Goal: Information Seeking & Learning: Learn about a topic

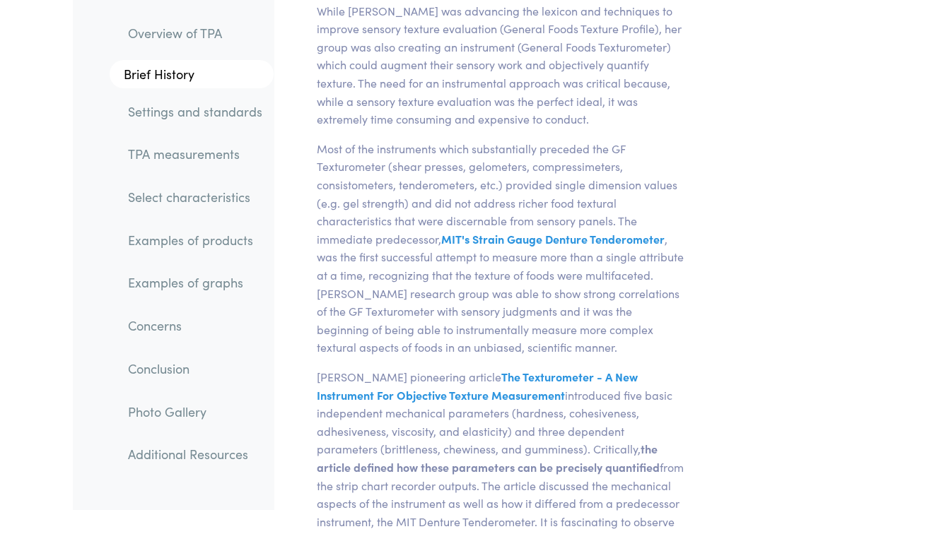
scroll to position [919, 0]
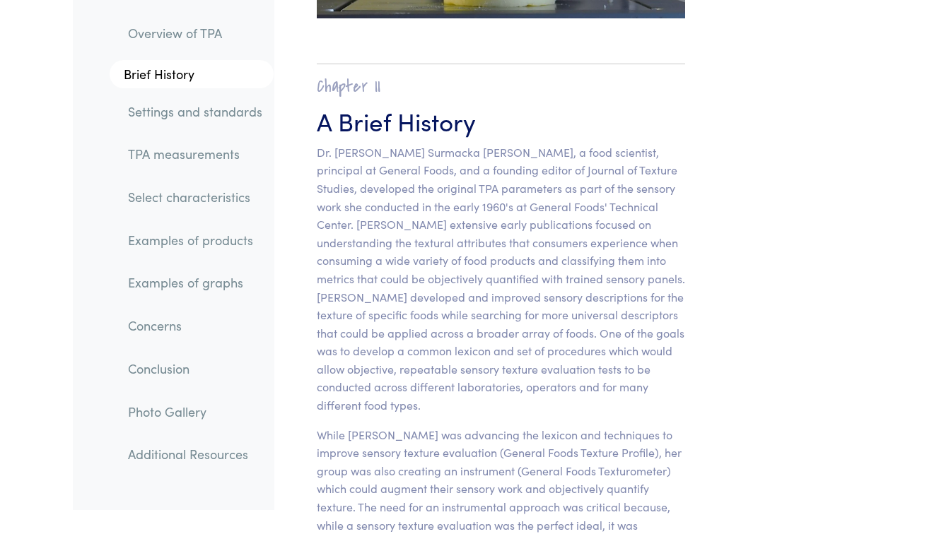
drag, startPoint x: 901, startPoint y: 0, endPoint x: 788, endPoint y: 503, distance: 515.1
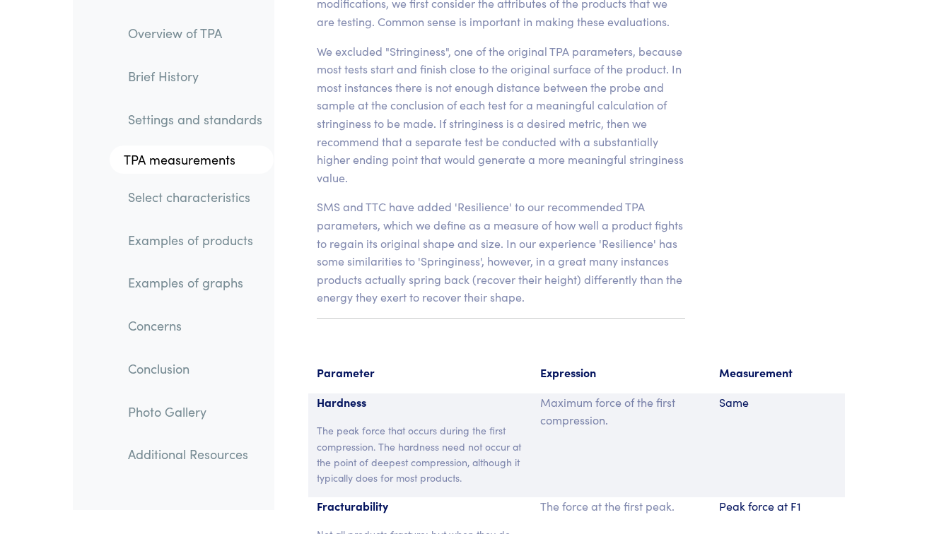
scroll to position [10460, 0]
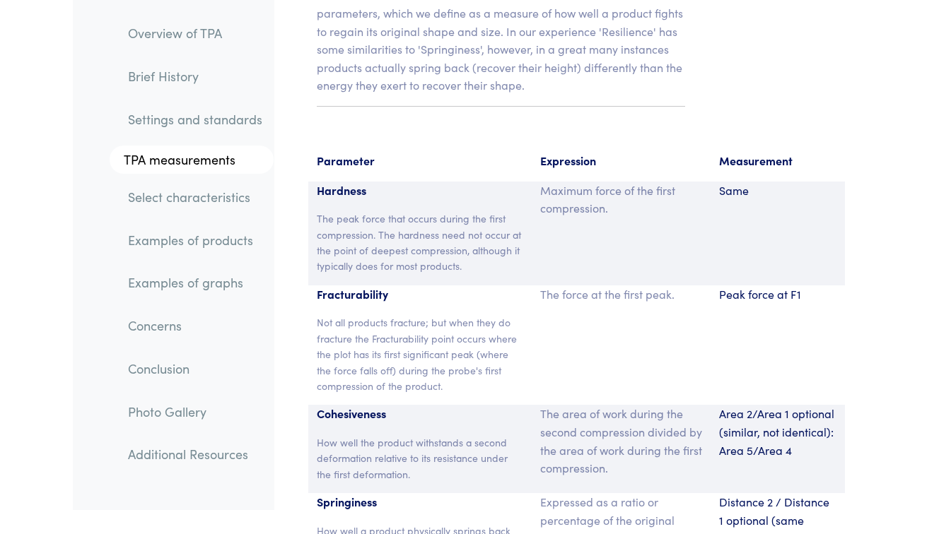
click at [186, 155] on link "TPA measurements" at bounding box center [192, 160] width 164 height 28
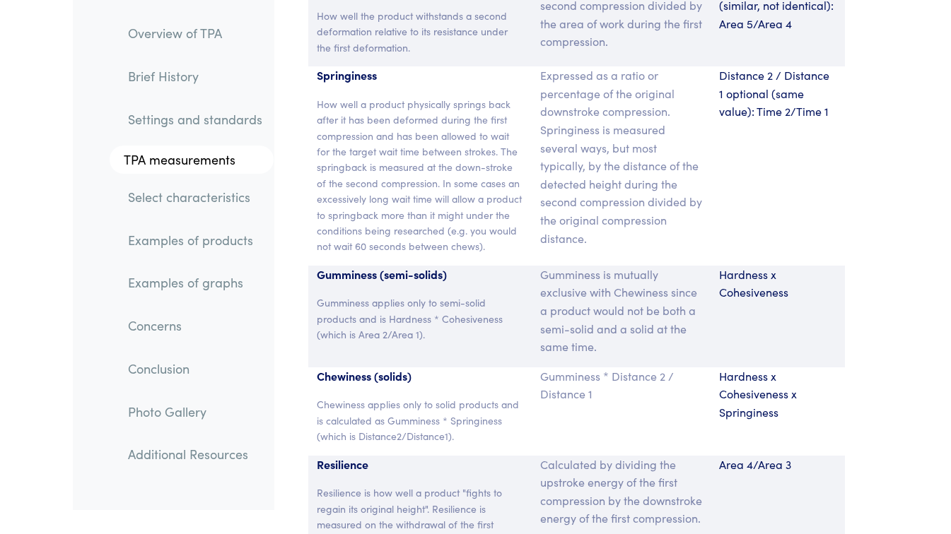
scroll to position [10911, 0]
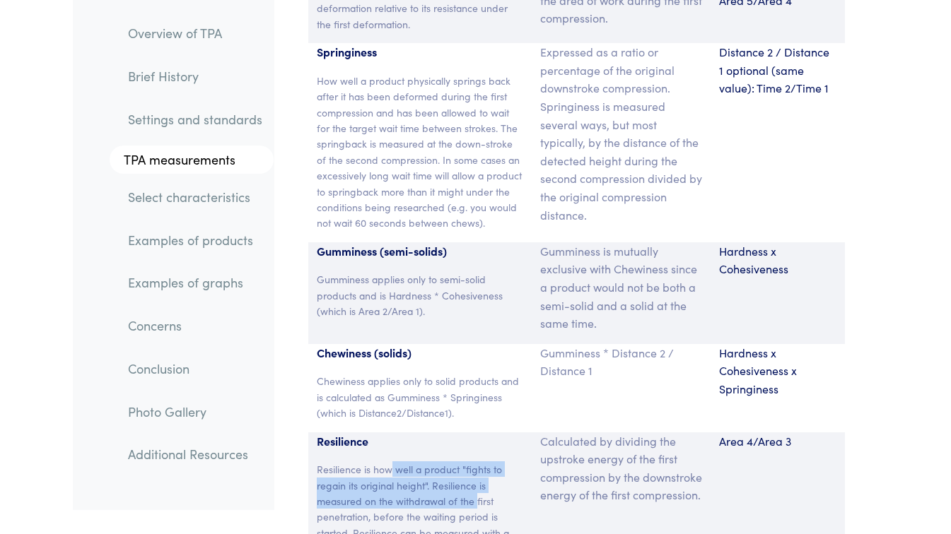
drag, startPoint x: 387, startPoint y: 381, endPoint x: 476, endPoint y: 409, distance: 92.5
click at [476, 462] on p "Resilience is how well a product "fights to regain its original height". Resili…" at bounding box center [420, 525] width 206 height 127
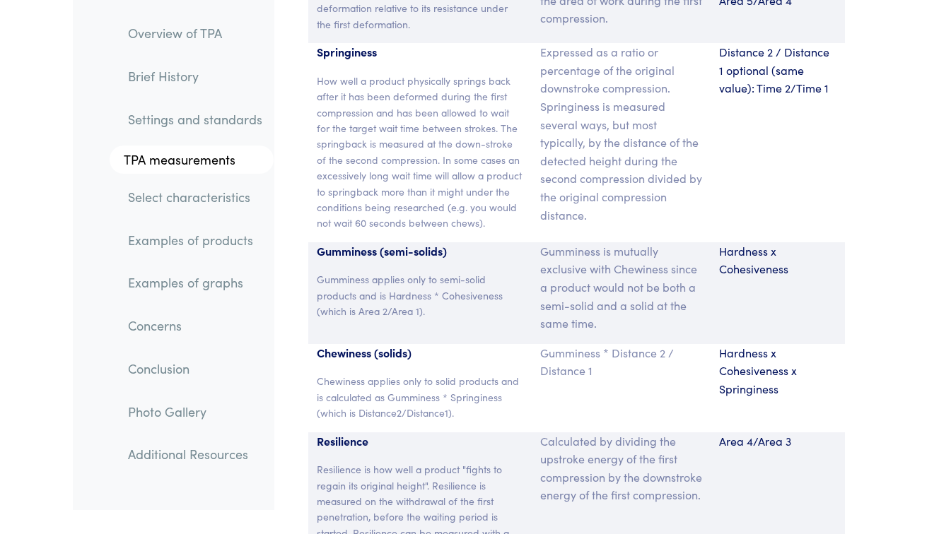
drag, startPoint x: 476, startPoint y: 409, endPoint x: 449, endPoint y: 428, distance: 33.4
click at [449, 462] on p "Resilience is how well a product "fights to regain its original height". Resili…" at bounding box center [420, 525] width 206 height 127
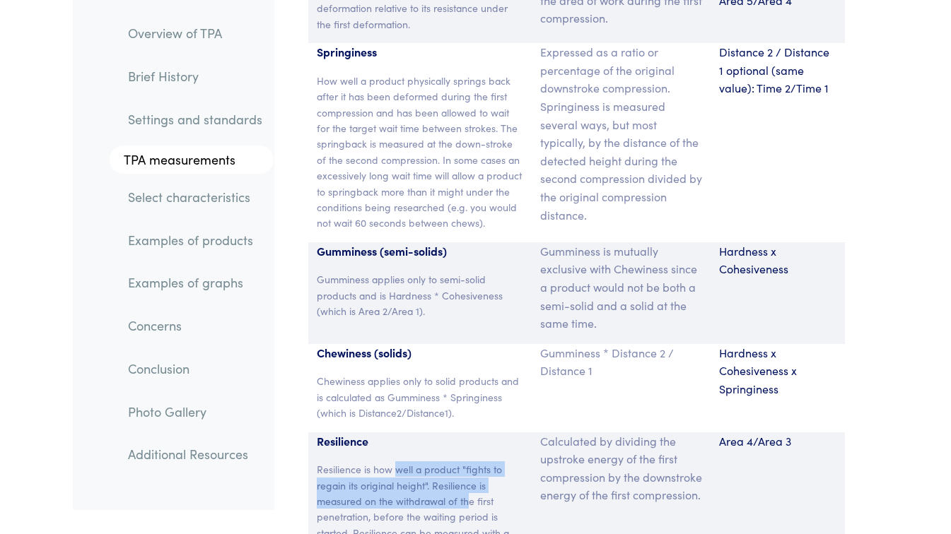
drag, startPoint x: 393, startPoint y: 380, endPoint x: 469, endPoint y: 408, distance: 80.7
click at [469, 462] on p "Resilience is how well a product "fights to regain its original height". Resili…" at bounding box center [420, 525] width 206 height 127
drag, startPoint x: 469, startPoint y: 408, endPoint x: 423, endPoint y: 392, distance: 48.7
click at [423, 462] on p "Resilience is how well a product "fights to regain its original height". Resili…" at bounding box center [420, 525] width 206 height 127
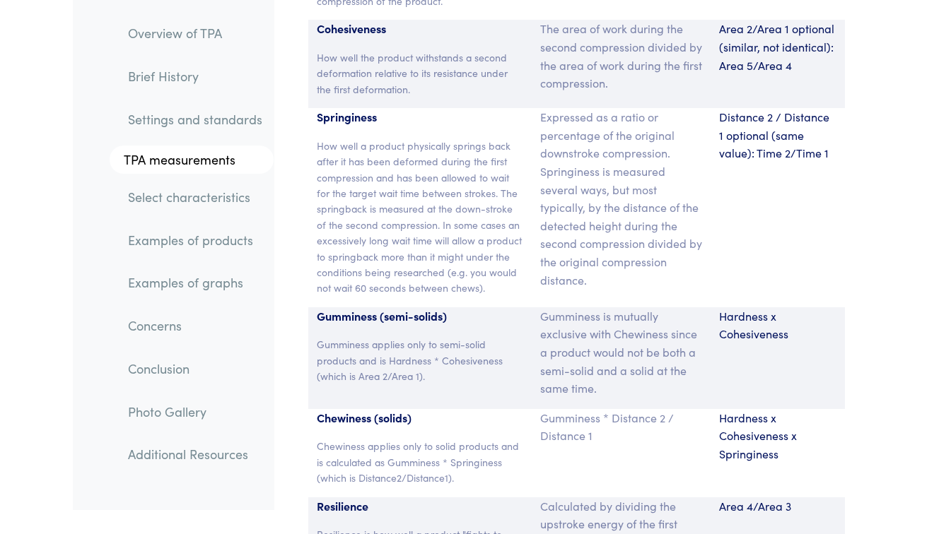
scroll to position [10769, 0]
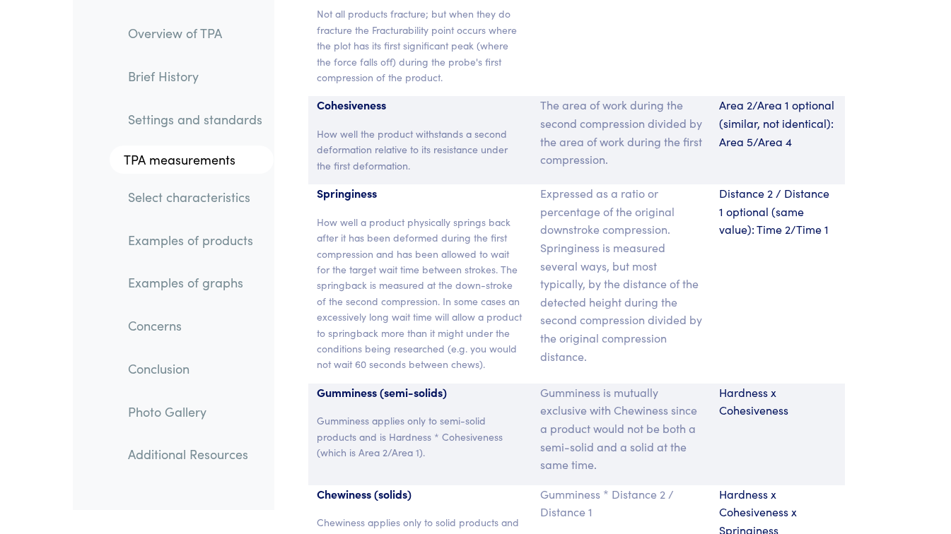
click at [423, 214] on p "How well a product physically springs back after it has been deformed during th…" at bounding box center [420, 293] width 206 height 158
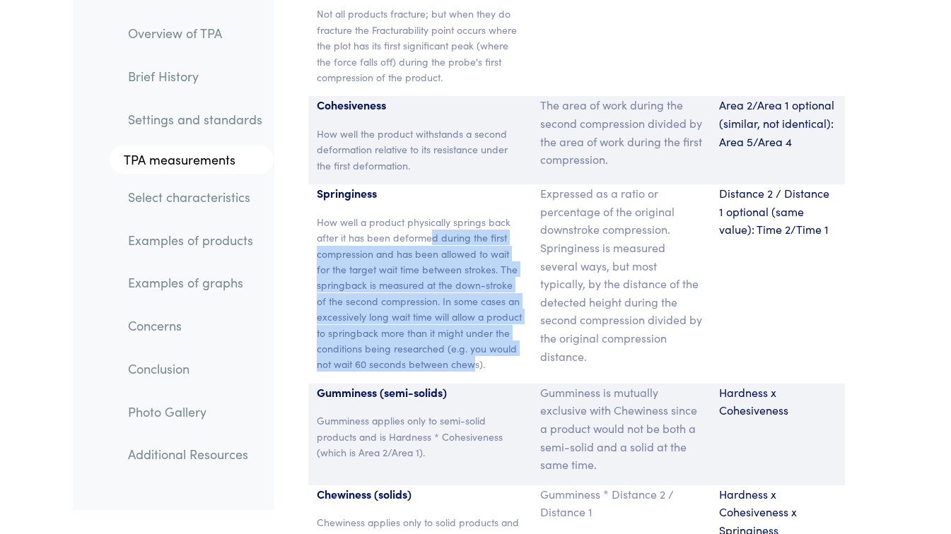
drag, startPoint x: 433, startPoint y: 153, endPoint x: 471, endPoint y: 269, distance: 122.5
click at [471, 269] on p "How well a product physically springs back after it has been deformed during th…" at bounding box center [420, 293] width 206 height 158
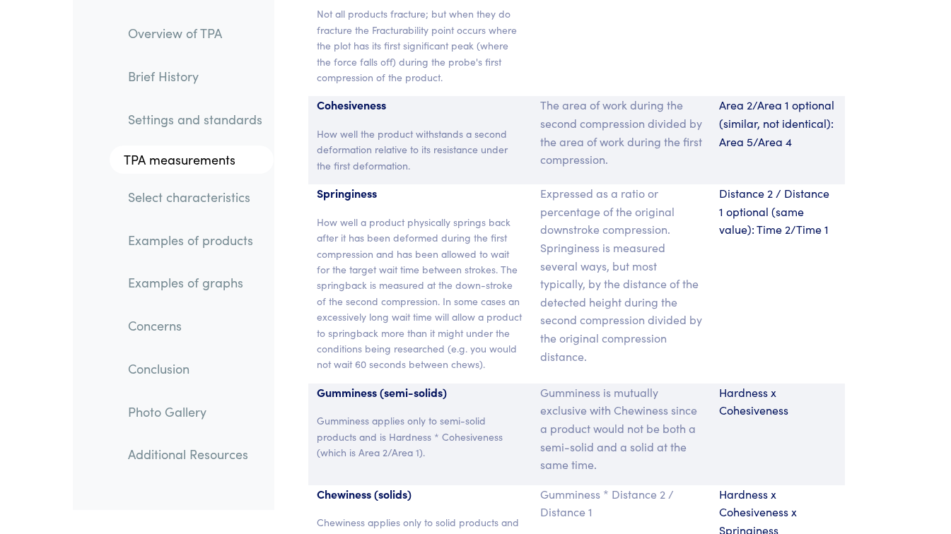
drag, startPoint x: 471, startPoint y: 269, endPoint x: 420, endPoint y: 145, distance: 134.4
click at [420, 214] on p "How well a product physically springs back after it has been deformed during th…" at bounding box center [420, 293] width 206 height 158
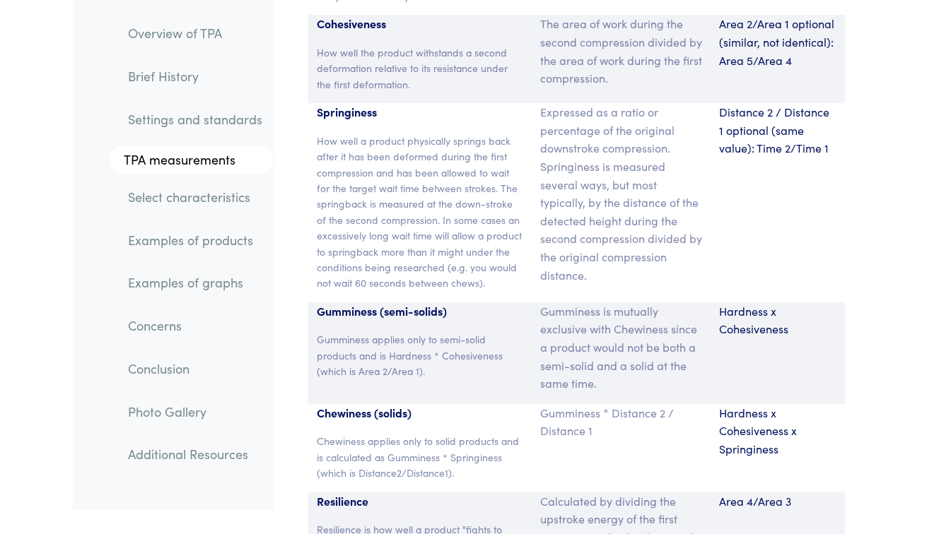
scroll to position [10911, 0]
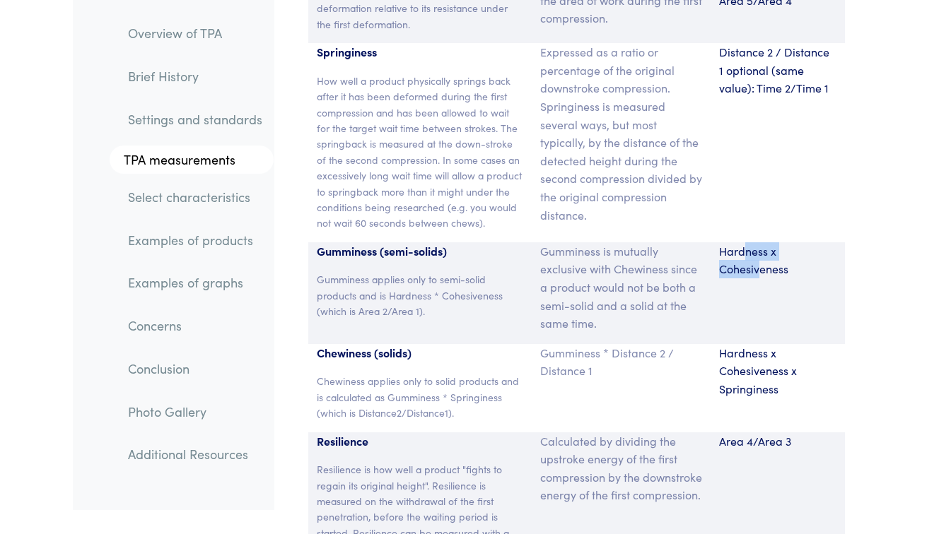
drag, startPoint x: 744, startPoint y: 161, endPoint x: 758, endPoint y: 188, distance: 30.4
click at [758, 242] on p "Hardness x Cohesiveness" at bounding box center [777, 260] width 117 height 36
click at [416, 271] on p "Gumminess applies only to semi-solid products and is Hardness * Cohesiveness (w…" at bounding box center [420, 294] width 206 height 47
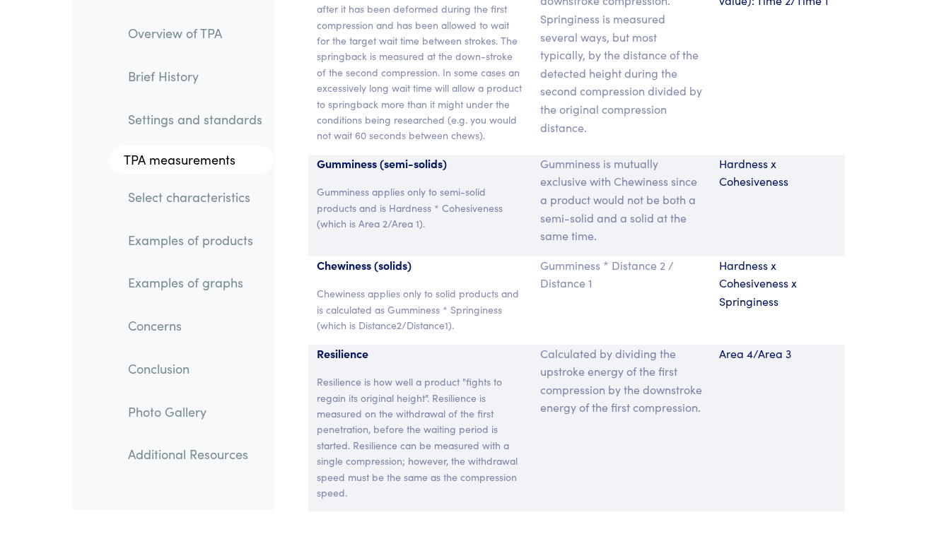
scroll to position [10981, 0]
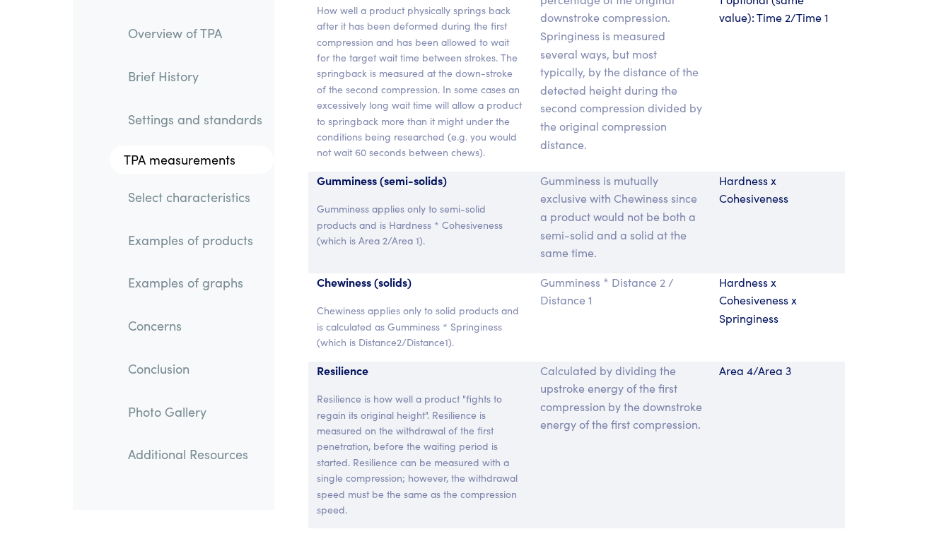
drag, startPoint x: 322, startPoint y: 193, endPoint x: 351, endPoint y: 204, distance: 30.9
click at [348, 274] on p "Chewiness (solids)" at bounding box center [420, 283] width 206 height 18
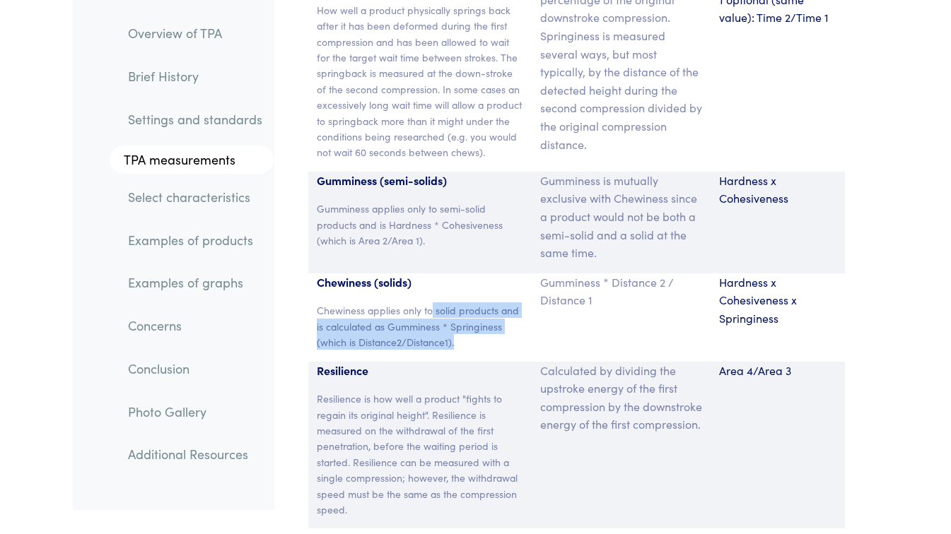
drag, startPoint x: 351, startPoint y: 204, endPoint x: 485, endPoint y: 247, distance: 140.4
click at [485, 303] on p "Chewiness applies only to solid products and is calculated as Gumminess * Sprin…" at bounding box center [420, 326] width 206 height 47
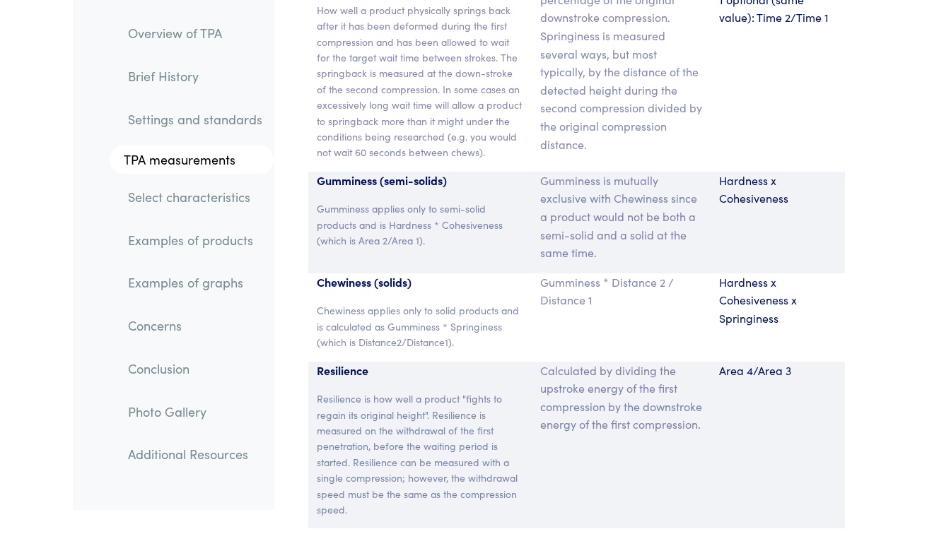
drag, startPoint x: 485, startPoint y: 247, endPoint x: 418, endPoint y: 223, distance: 71.1
click at [418, 303] on p "Chewiness applies only to solid products and is calculated as Gumminess * Sprin…" at bounding box center [420, 326] width 206 height 47
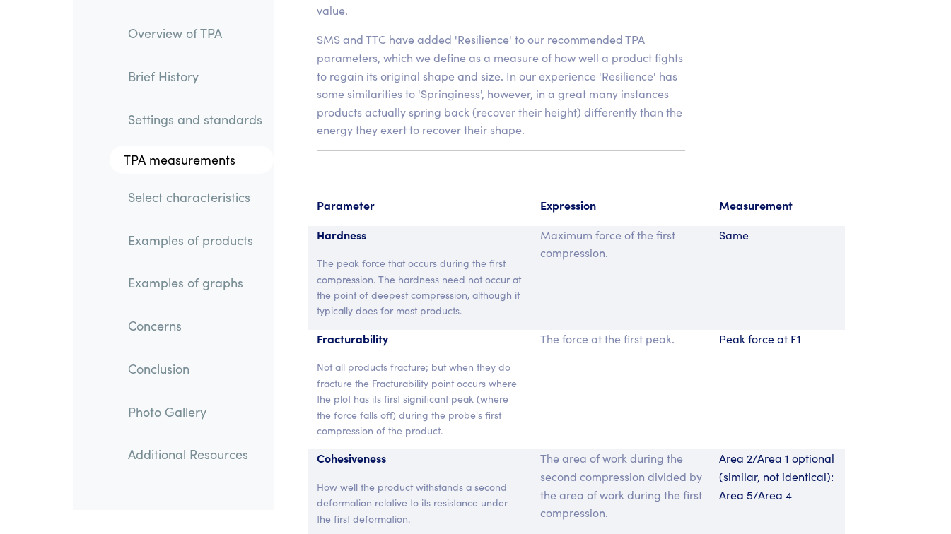
scroll to position [10486, 0]
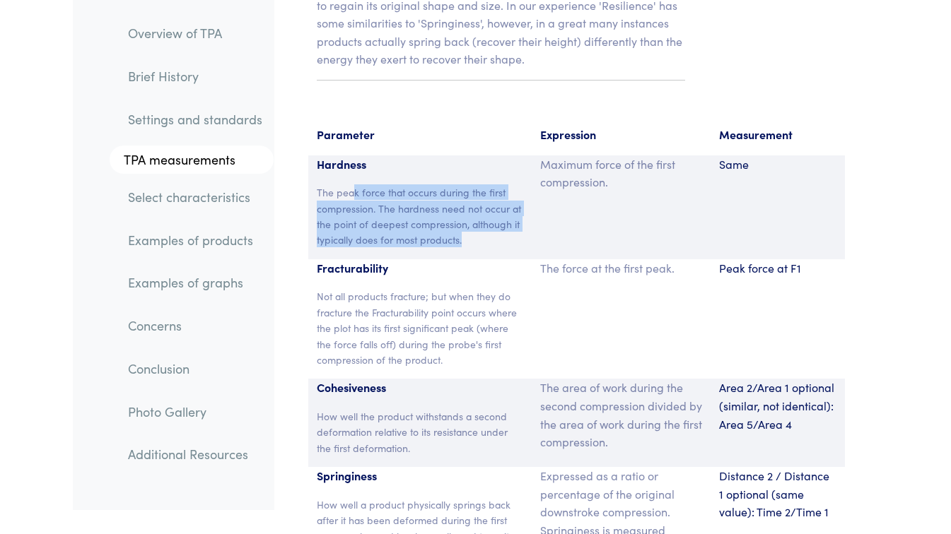
drag, startPoint x: 355, startPoint y: 100, endPoint x: 474, endPoint y: 148, distance: 128.8
click at [474, 184] on p "The peak force that occurs during the first compression. The hardness need not …" at bounding box center [420, 216] width 206 height 64
drag, startPoint x: 472, startPoint y: 148, endPoint x: 435, endPoint y: 126, distance: 43.2
click at [435, 184] on p "The peak force that occurs during the first compression. The hardness need not …" at bounding box center [420, 216] width 206 height 64
click at [431, 184] on p "The peak force that occurs during the first compression. The hardness need not …" at bounding box center [420, 216] width 206 height 64
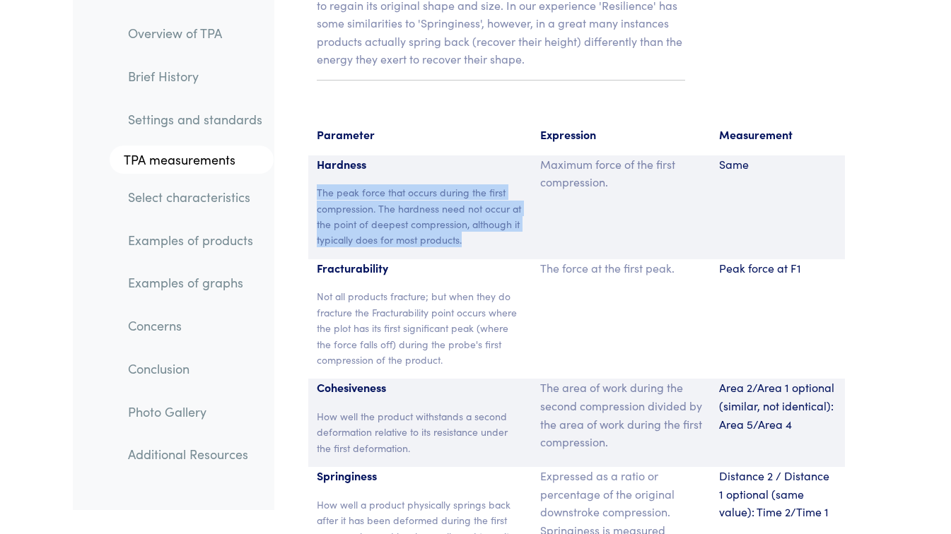
drag, startPoint x: 317, startPoint y: 101, endPoint x: 468, endPoint y: 160, distance: 161.8
click at [468, 160] on div "Hardness The peak force that occurs during the first compression. The hardness …" at bounding box center [419, 207] width 223 height 104
click at [468, 162] on div "Hardness The peak force that occurs during the first compression. The hardness …" at bounding box center [419, 207] width 223 height 104
click at [469, 184] on p "The peak force that occurs during the first compression. The hardness need not …" at bounding box center [420, 216] width 206 height 64
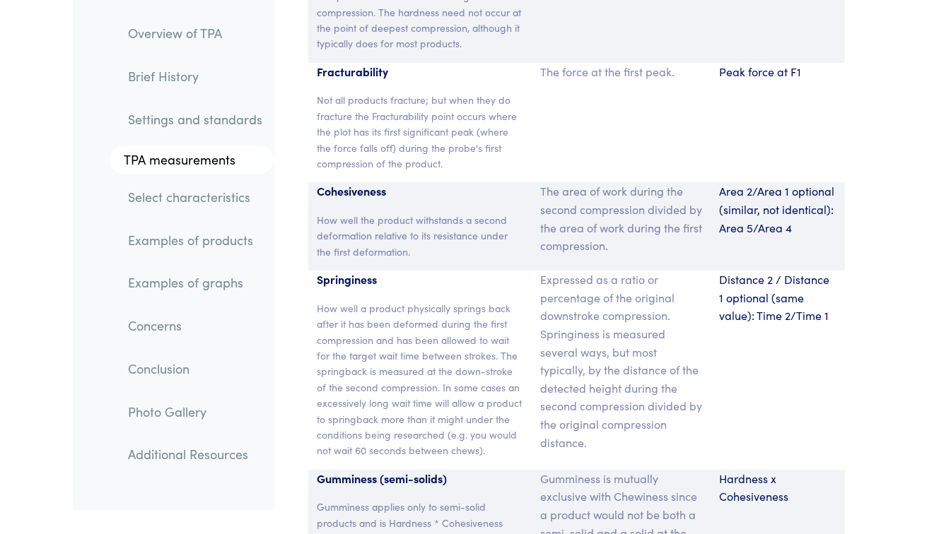
scroll to position [10698, 0]
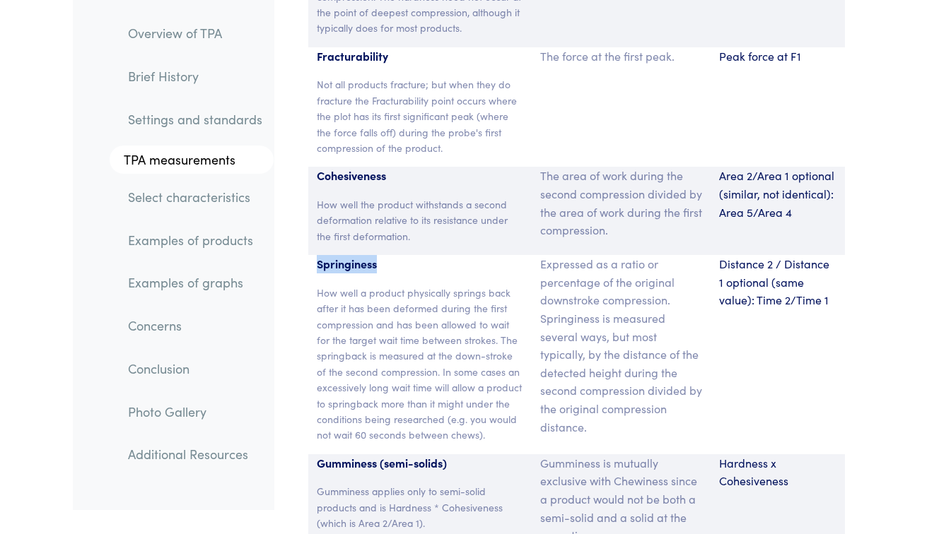
drag, startPoint x: 317, startPoint y: 176, endPoint x: 381, endPoint y: 181, distance: 63.8
click at [381, 255] on p "Springiness" at bounding box center [420, 264] width 206 height 18
drag, startPoint x: 381, startPoint y: 181, endPoint x: 377, endPoint y: 265, distance: 84.2
click at [377, 285] on p "How well a product physically springs back after it has been deformed during th…" at bounding box center [420, 364] width 206 height 158
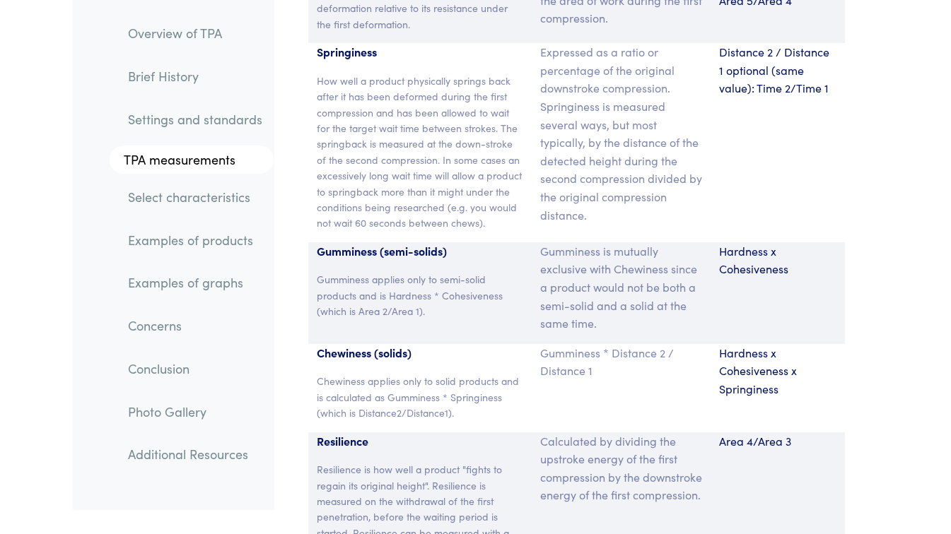
scroll to position [11123, 0]
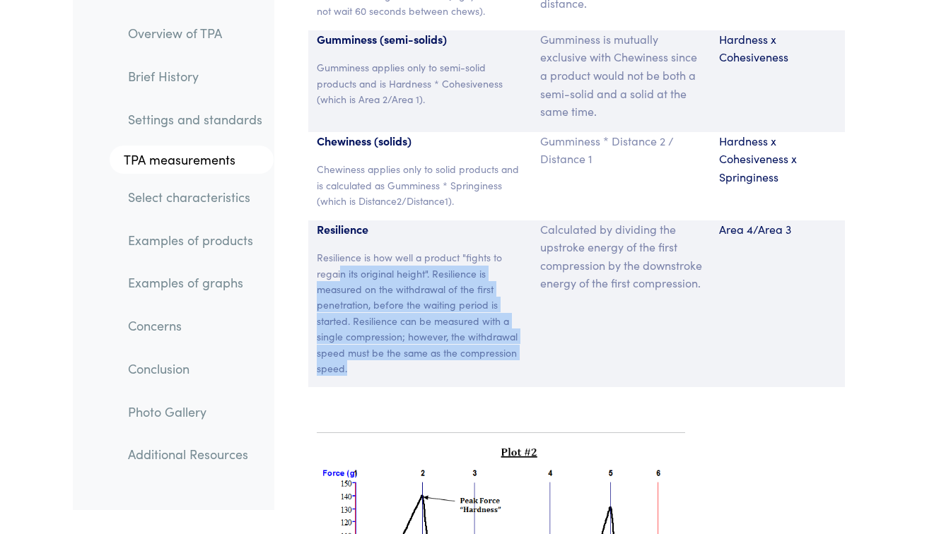
drag, startPoint x: 340, startPoint y: 178, endPoint x: 507, endPoint y: 273, distance: 191.8
click at [507, 273] on p "Resilience is how well a product "fights to regain its original height". Resili…" at bounding box center [420, 312] width 206 height 127
drag, startPoint x: 507, startPoint y: 273, endPoint x: 406, endPoint y: 235, distance: 108.0
click at [406, 249] on p "Resilience is how well a product "fights to regain its original height". Resili…" at bounding box center [420, 312] width 206 height 127
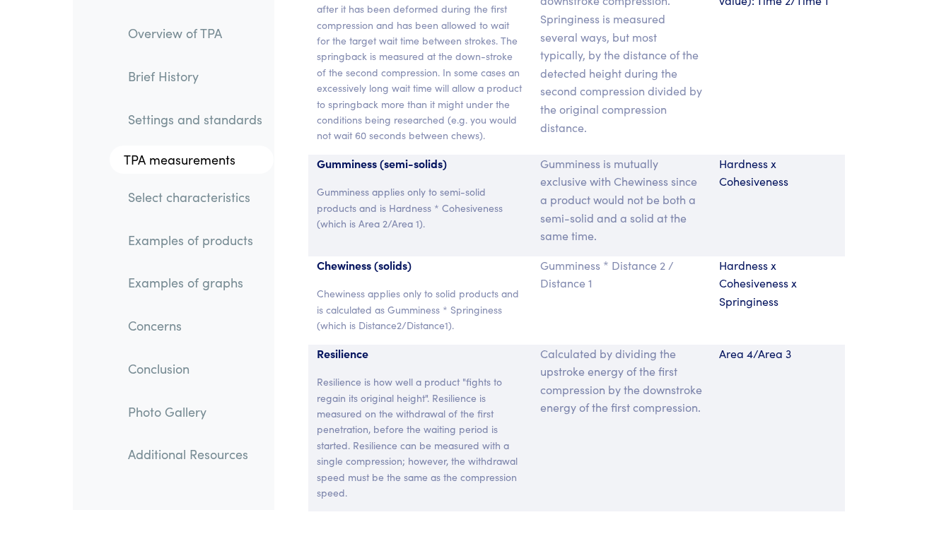
scroll to position [10981, 0]
